Goal: Task Accomplishment & Management: Manage account settings

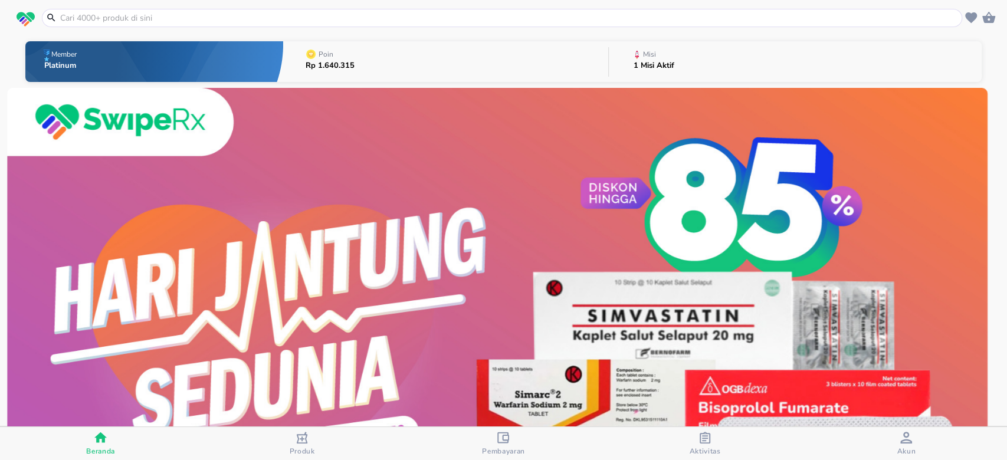
click at [644, 78] on div "Misi 1 Misi Aktif" at bounding box center [653, 61] width 52 height 41
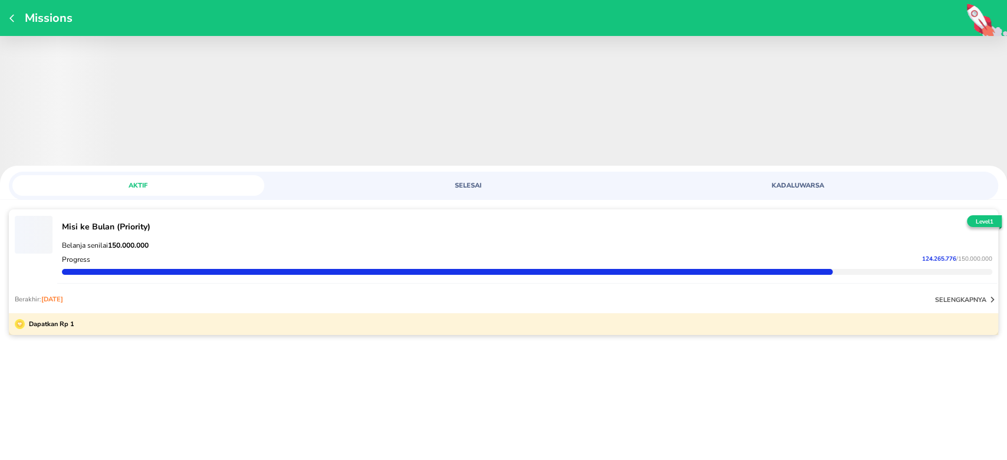
click at [165, 262] on div "Progress 124.265.776 / 150.000.000" at bounding box center [527, 259] width 935 height 14
